Goal: Navigation & Orientation: Find specific page/section

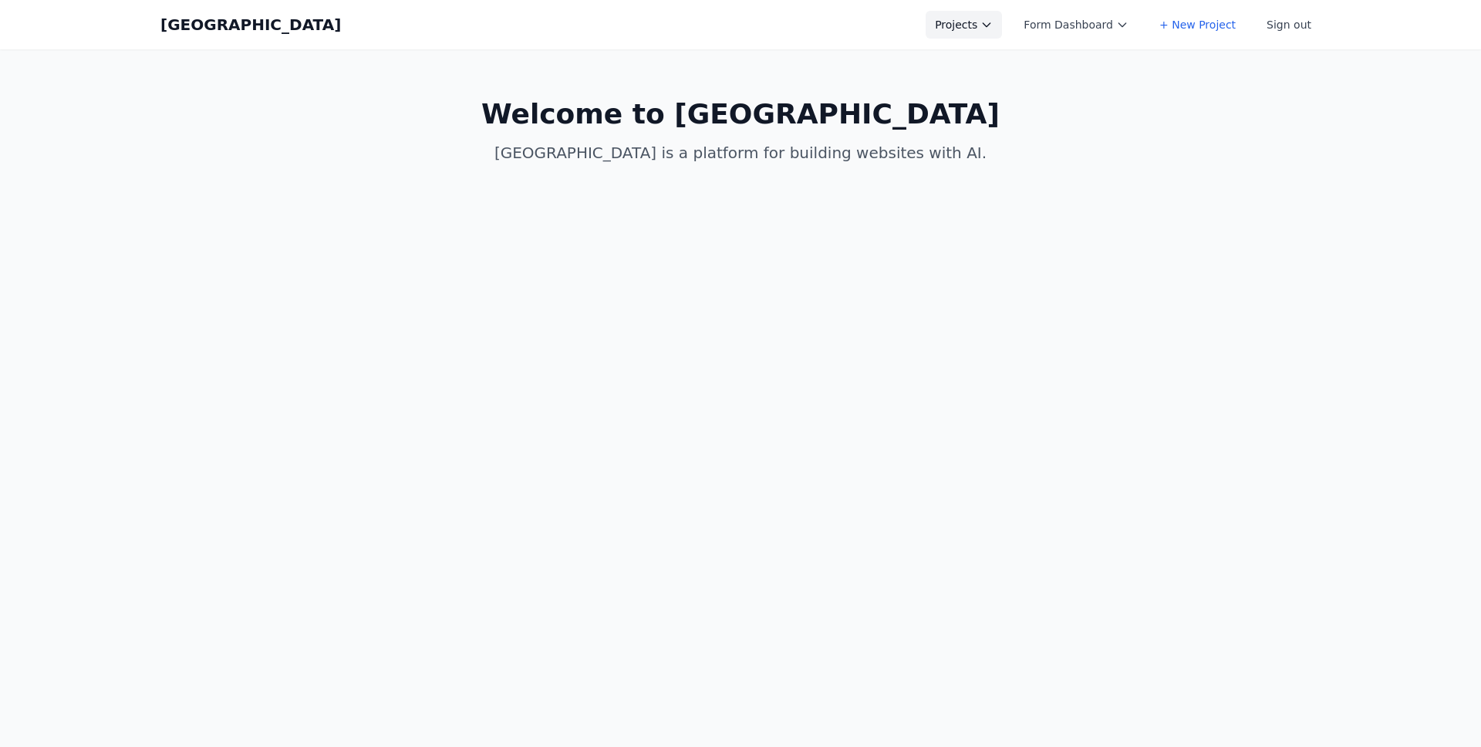
drag, startPoint x: 1014, startPoint y: 16, endPoint x: 950, endPoint y: 28, distance: 64.3
click at [1013, 17] on div "Projects Form Dashboard + New Project Sign out" at bounding box center [1123, 25] width 395 height 28
click at [950, 28] on button "Projects" at bounding box center [964, 25] width 76 height 28
click at [1300, 207] on main "Welcome to Coal Creek Coal Creek is a platform for building websites with AI." at bounding box center [740, 131] width 1185 height 164
click at [977, 5] on div "Coal Creek Projects Form Dashboard + New Project Sign out Open main menu" at bounding box center [740, 24] width 1160 height 49
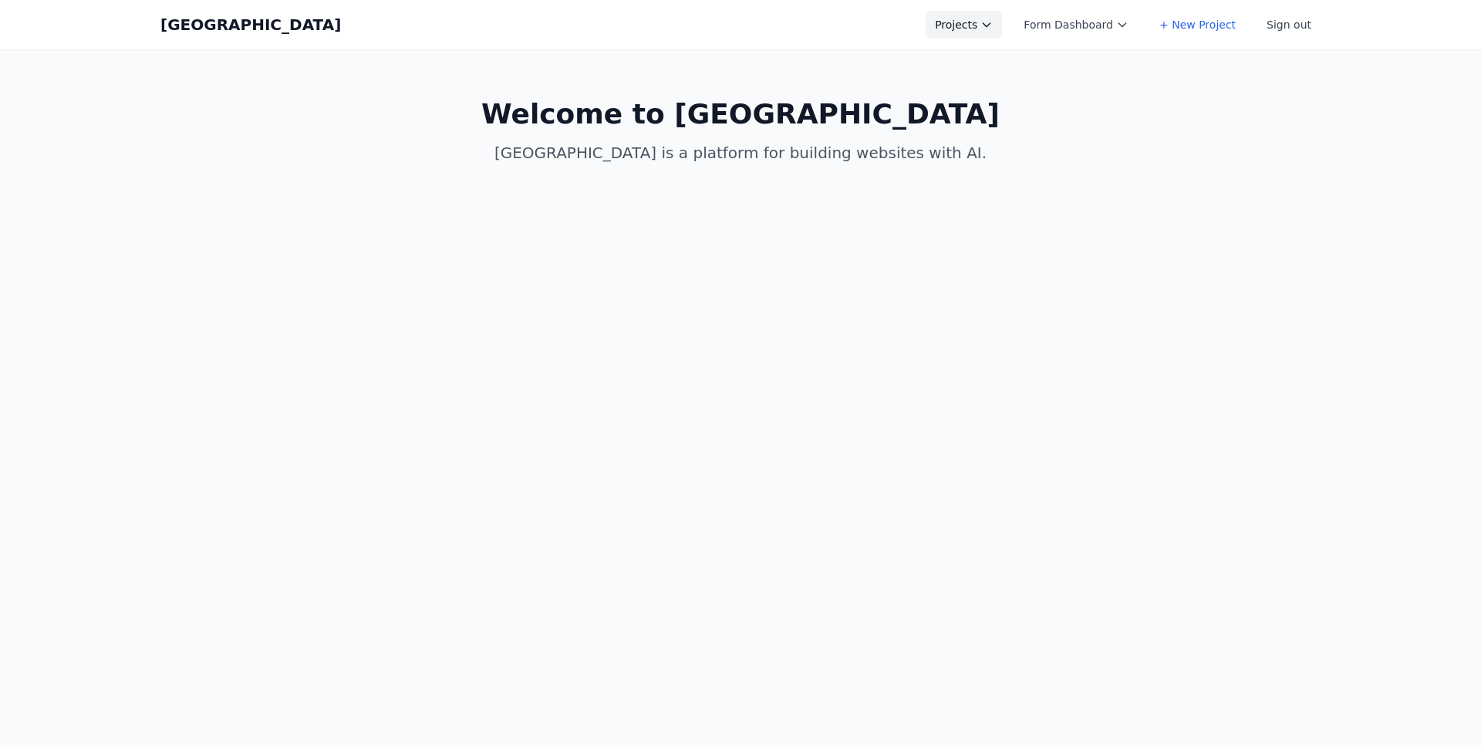
click at [983, 17] on button "Projects" at bounding box center [964, 25] width 76 height 28
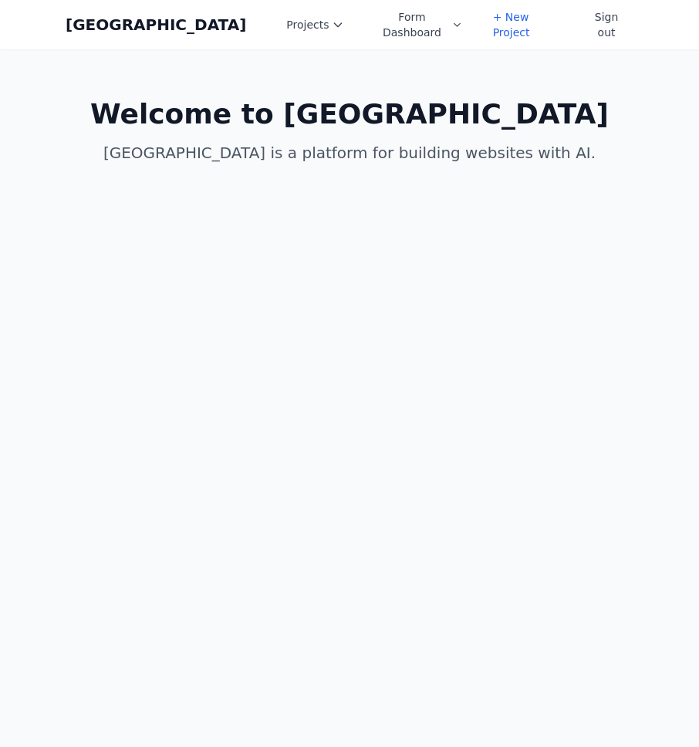
drag, startPoint x: 342, startPoint y: 427, endPoint x: 153, endPoint y: 8, distance: 459.5
click at [339, 416] on body "Coal Creek Projects Form Dashboard + New Project Sign out Open main menu Home C…" at bounding box center [349, 373] width 699 height 747
